Goal: Transaction & Acquisition: Book appointment/travel/reservation

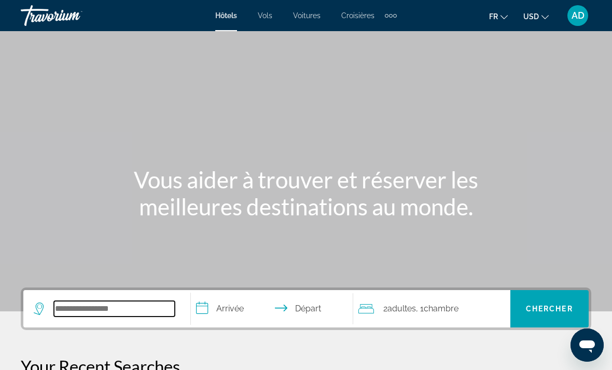
click at [117, 311] on input "Search widget" at bounding box center [114, 309] width 121 height 16
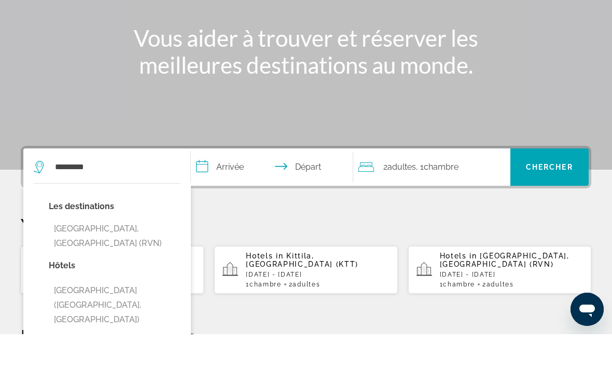
click at [126, 254] on button "[GEOGRAPHIC_DATA], [GEOGRAPHIC_DATA] (RVN)" at bounding box center [115, 271] width 132 height 34
type input "**********"
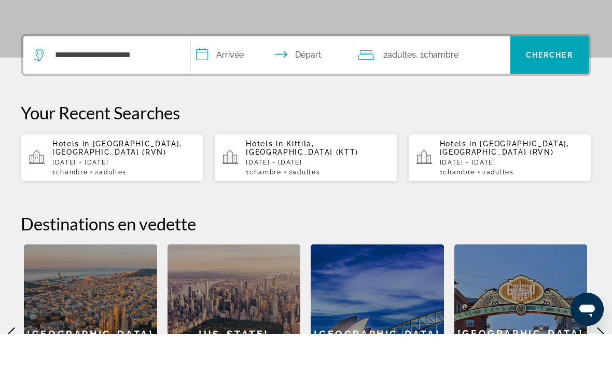
click at [233, 72] on input "**********" at bounding box center [274, 92] width 166 height 40
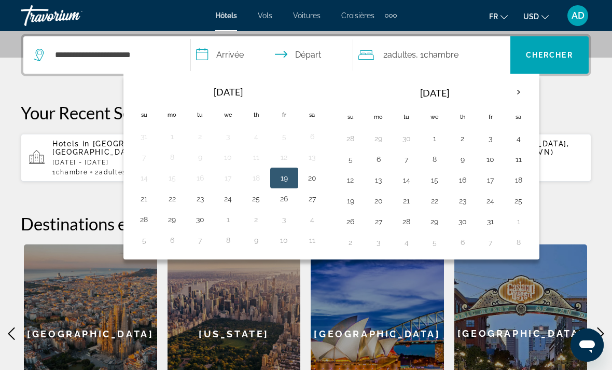
click at [519, 94] on th "Next month" at bounding box center [518, 92] width 28 height 23
click at [520, 94] on th "Next month" at bounding box center [518, 92] width 28 height 23
click at [518, 140] on button "6" at bounding box center [518, 138] width 17 height 15
click at [519, 161] on button "13" at bounding box center [518, 159] width 17 height 15
type input "**********"
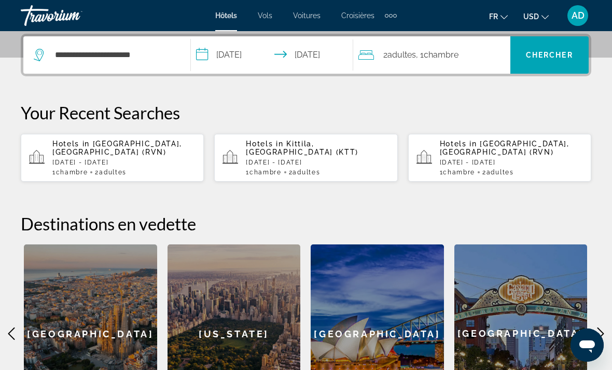
click at [548, 61] on span "Search widget" at bounding box center [549, 54] width 78 height 25
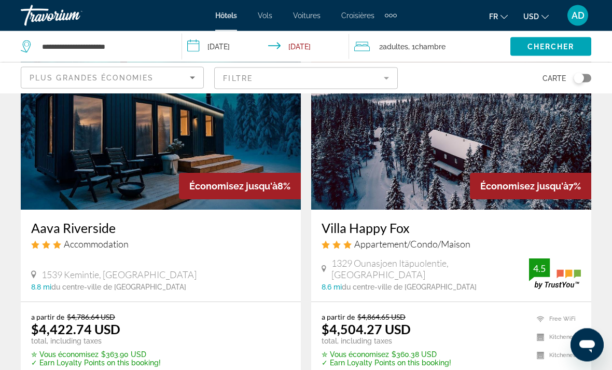
scroll to position [88, 0]
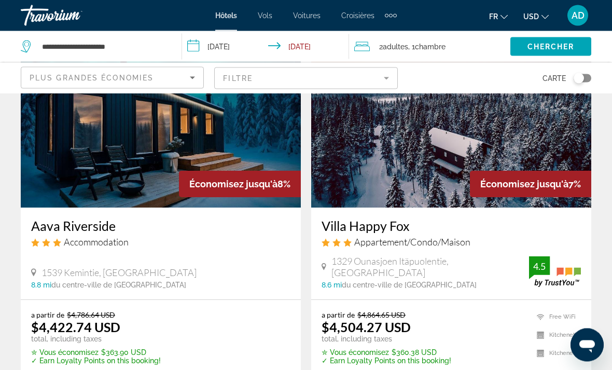
click at [535, 22] on button "USD USD ($) MXN (Mex$) CAD (Can$) GBP (£) EUR (€) AUD (A$) NZD (NZ$) CNY (CN¥)" at bounding box center [535, 16] width 25 height 15
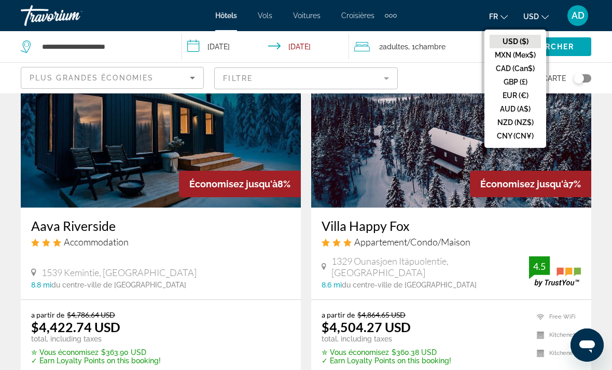
click at [524, 96] on button "EUR (€)" at bounding box center [514, 95] width 51 height 13
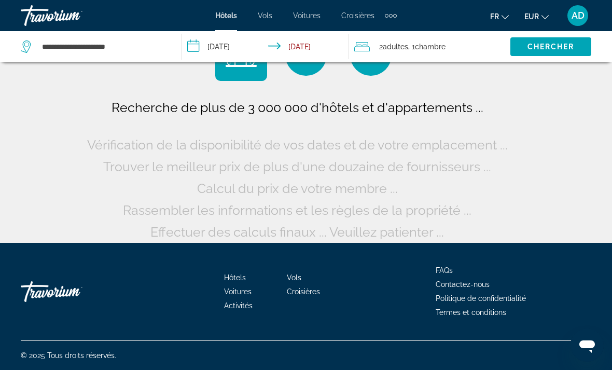
scroll to position [16, 0]
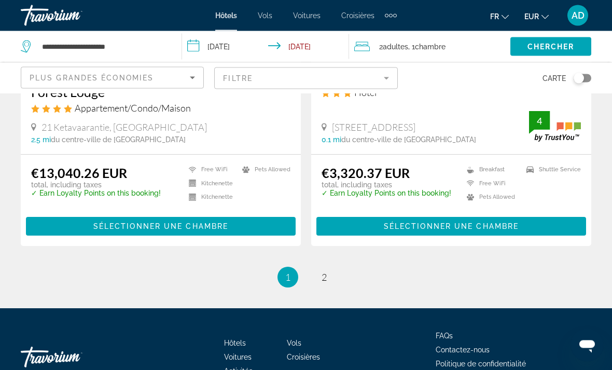
scroll to position [2112, 0]
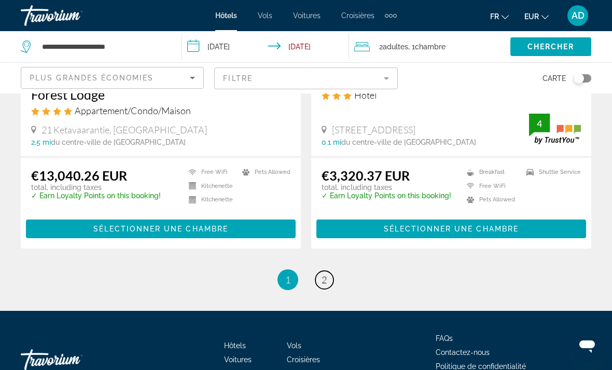
click at [322, 274] on span "2" at bounding box center [323, 279] width 5 height 11
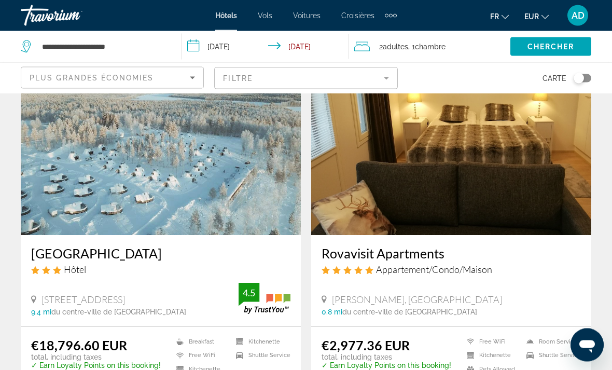
scroll to position [463, 0]
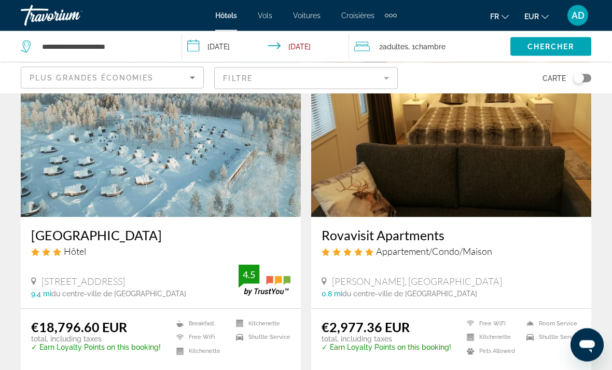
click at [581, 79] on div "Toggle map" at bounding box center [578, 78] width 10 height 10
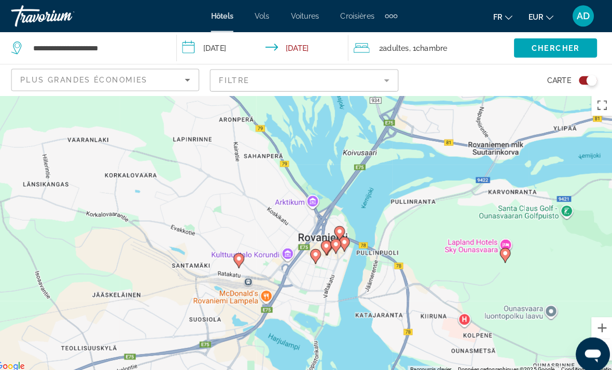
scroll to position [23, 0]
